Goal: Task Accomplishment & Management: Use online tool/utility

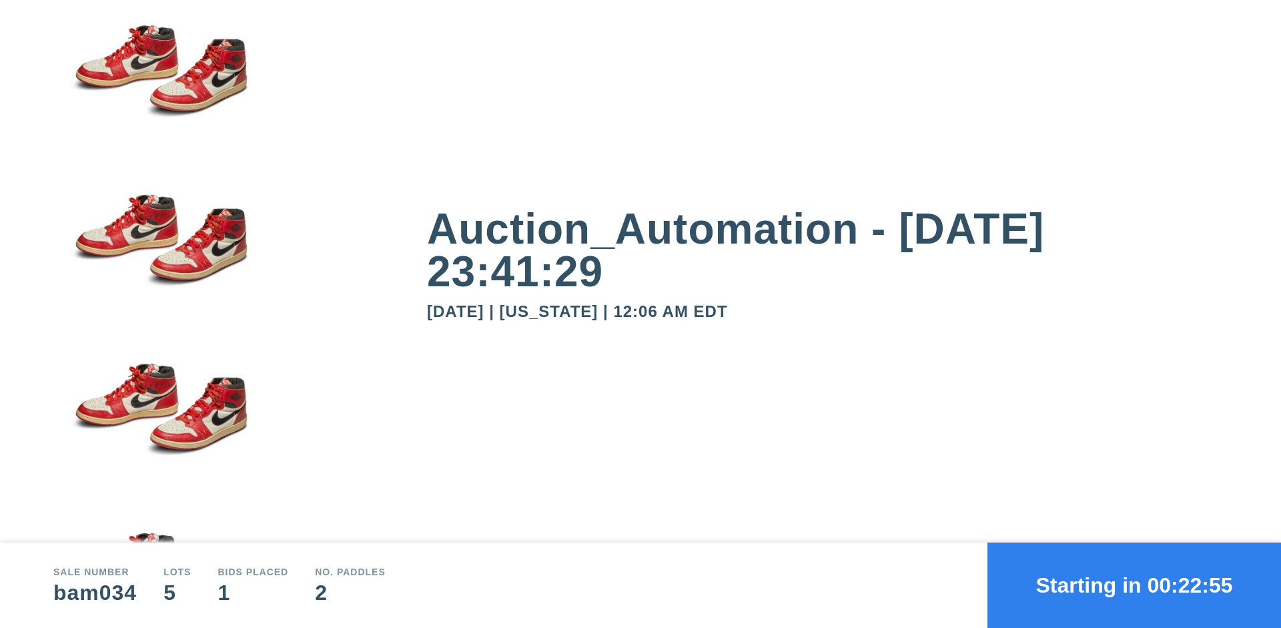
click at [1134, 585] on button "Starting in 00:22:55" at bounding box center [1134, 584] width 294 height 85
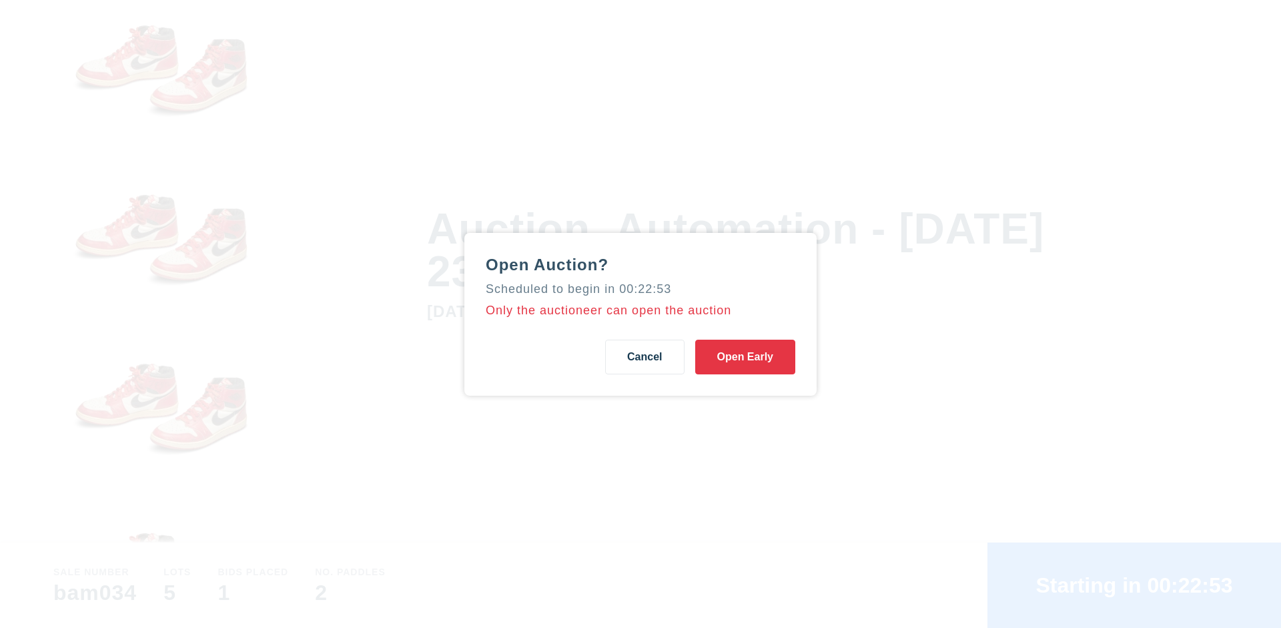
click at [745, 356] on button "Open Early" at bounding box center [745, 357] width 100 height 35
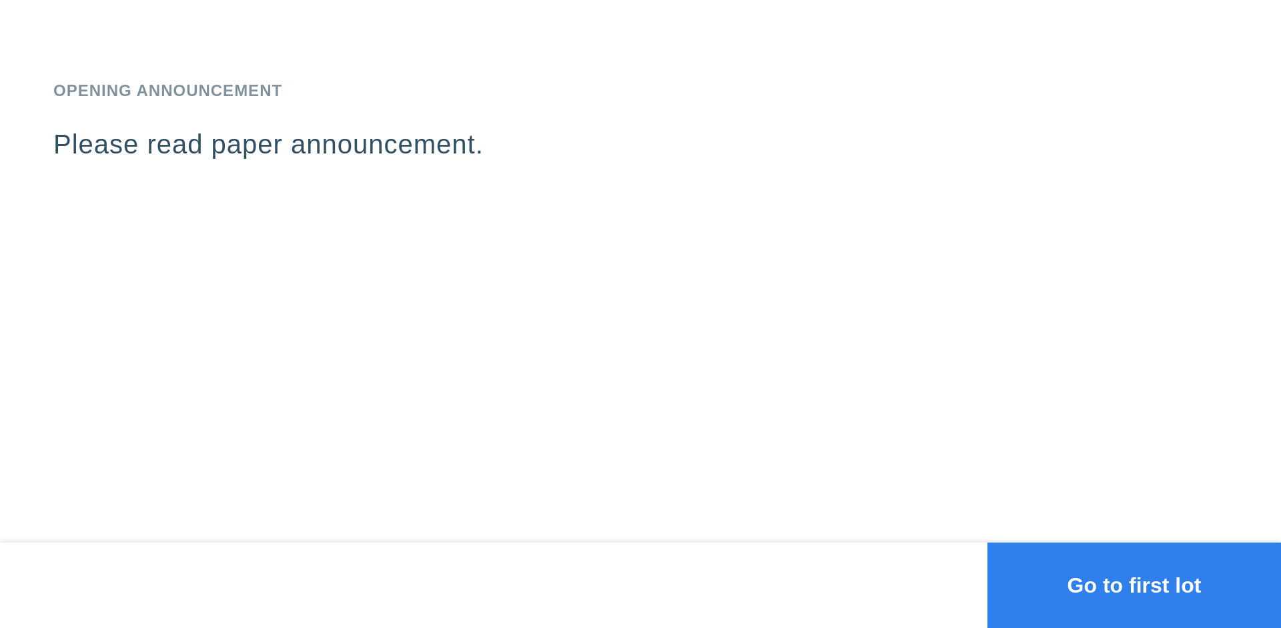
click at [1134, 585] on button "Go to first lot" at bounding box center [1134, 584] width 294 height 85
